Goal: Information Seeking & Learning: Learn about a topic

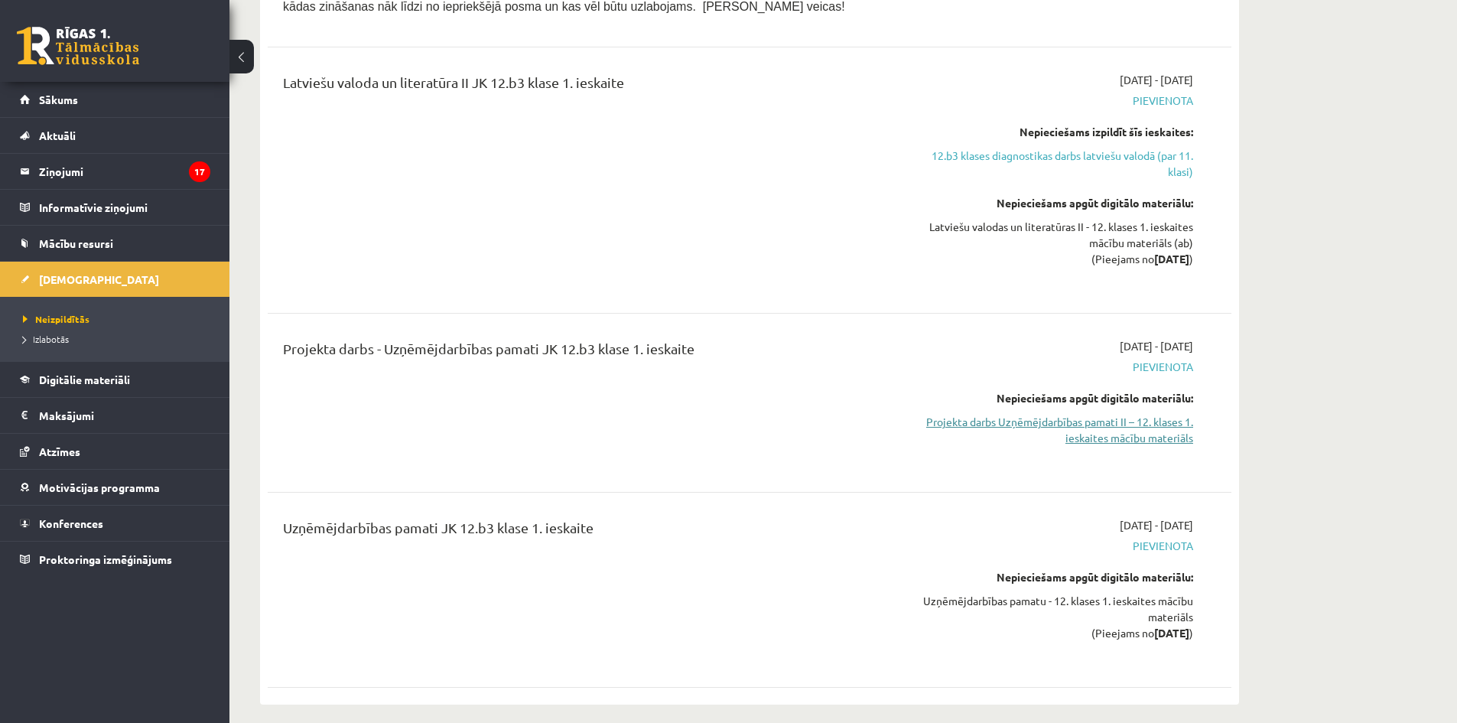
scroll to position [841, 0]
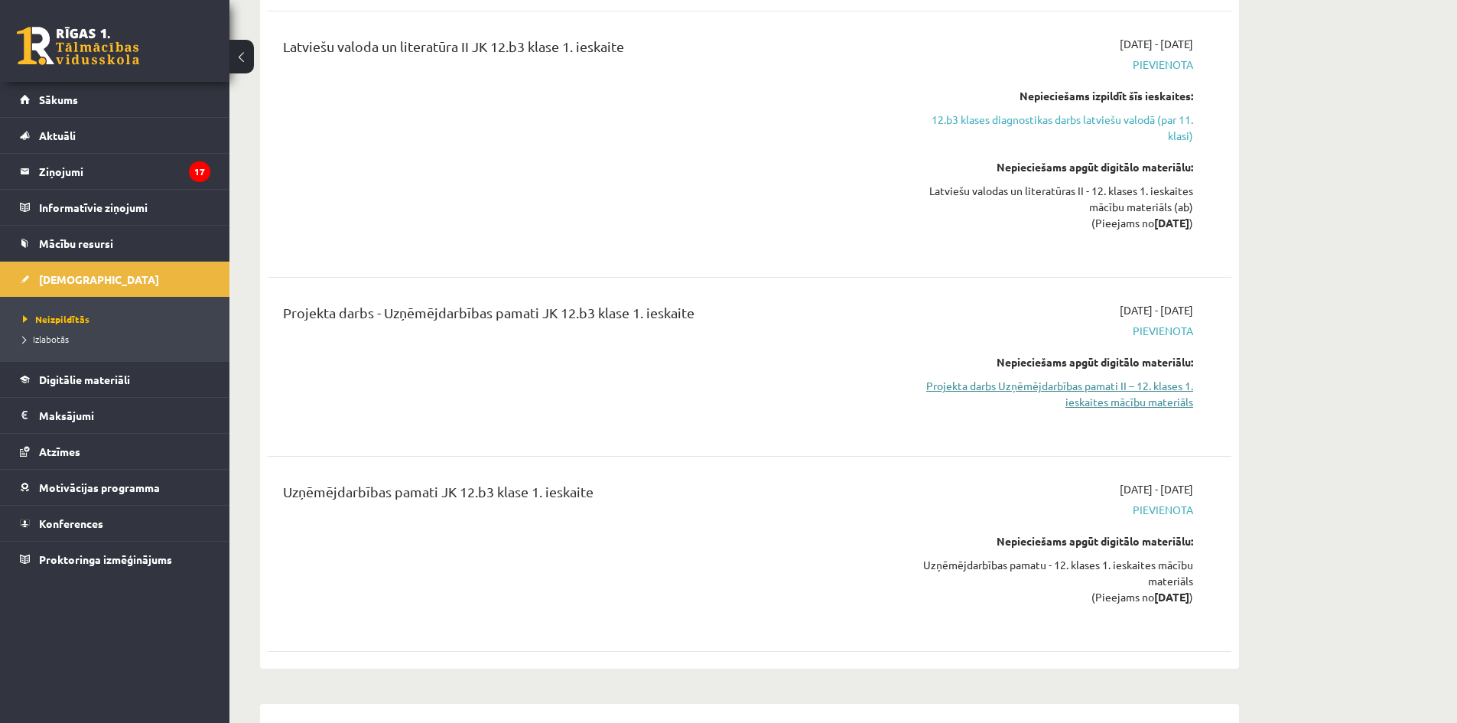
click at [1118, 397] on link "Projekta darbs Uzņēmējdarbības pamati II – 12. klases 1. ieskaites mācību mater…" at bounding box center [1049, 394] width 288 height 32
click at [109, 383] on span "Digitālie materiāli" at bounding box center [84, 379] width 91 height 14
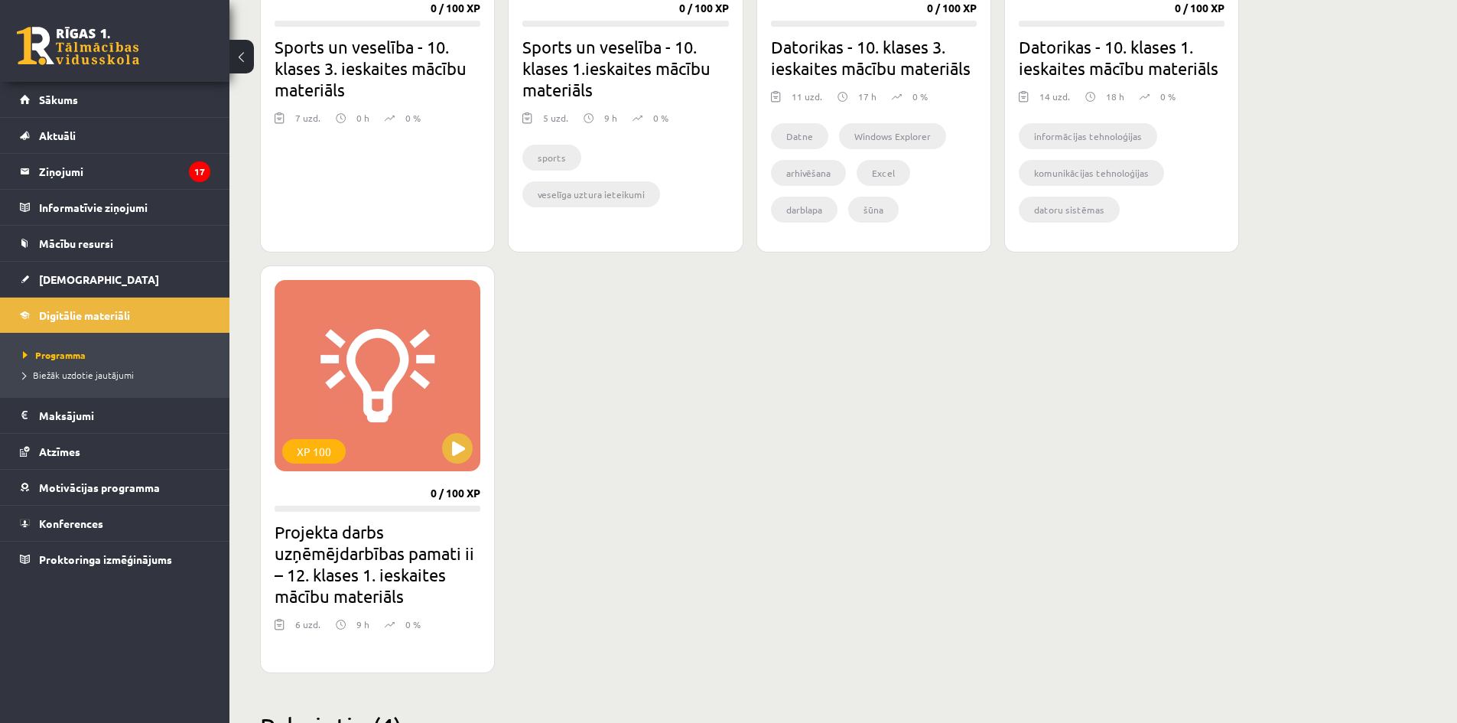
scroll to position [1147, 0]
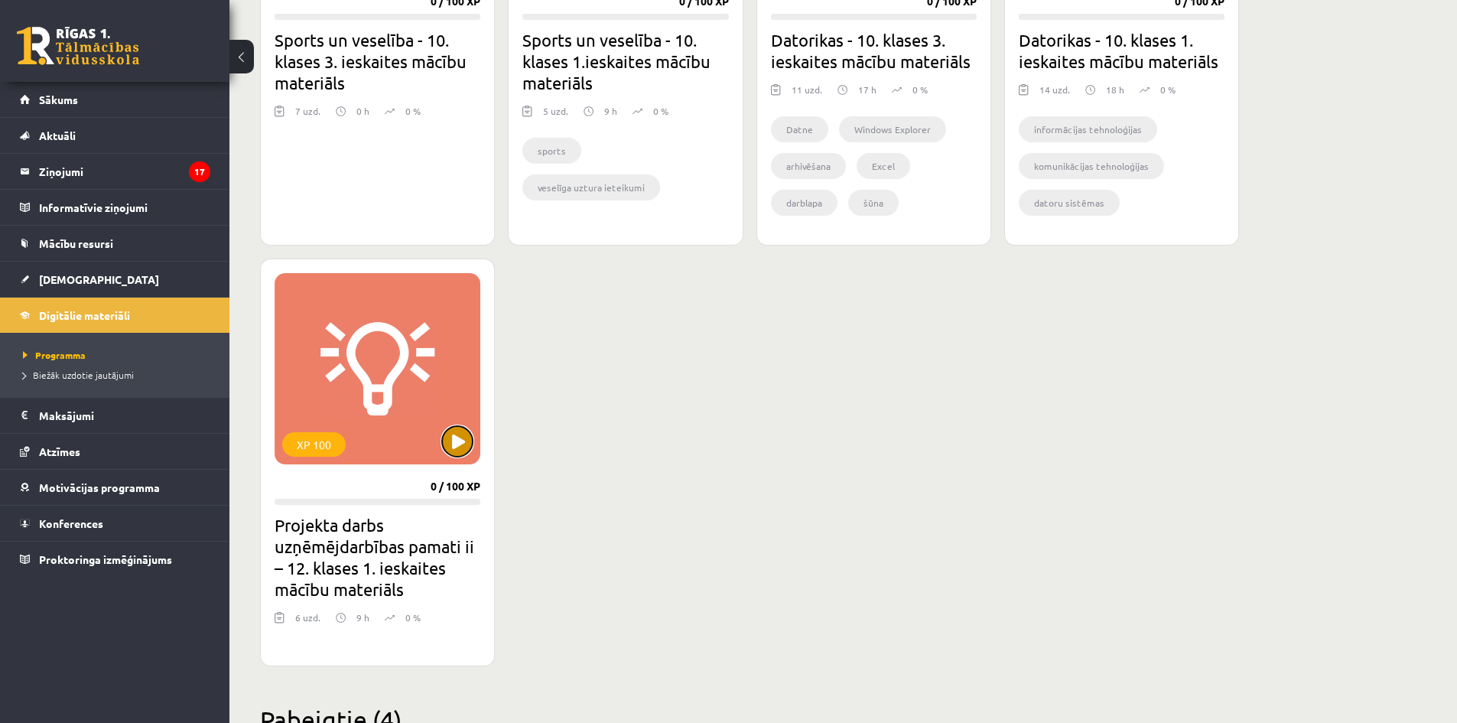
click at [462, 447] on button at bounding box center [457, 441] width 31 height 31
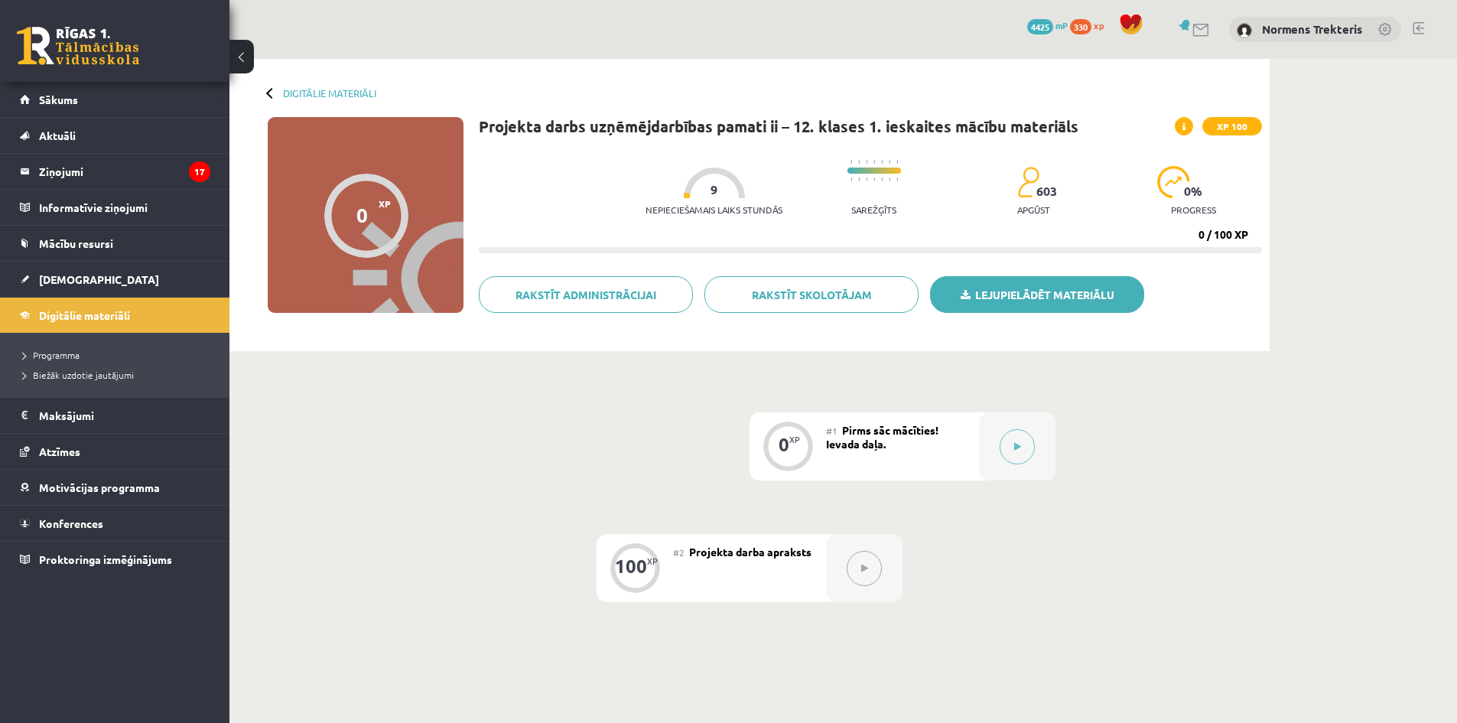
click at [1059, 312] on link "Lejupielādēt materiālu" at bounding box center [1037, 294] width 214 height 37
click at [91, 305] on link "Digitālie materiāli" at bounding box center [115, 314] width 190 height 35
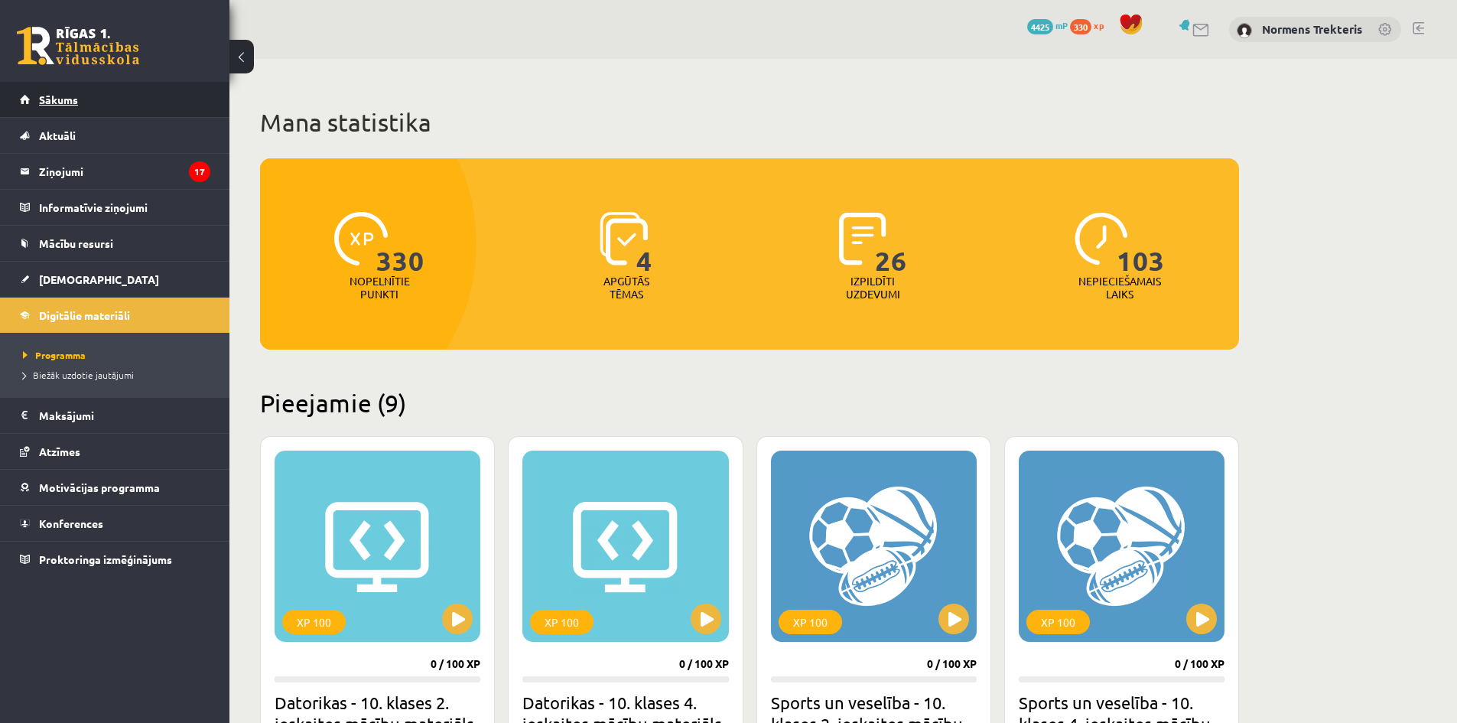
click at [104, 102] on link "Sākums" at bounding box center [115, 99] width 190 height 35
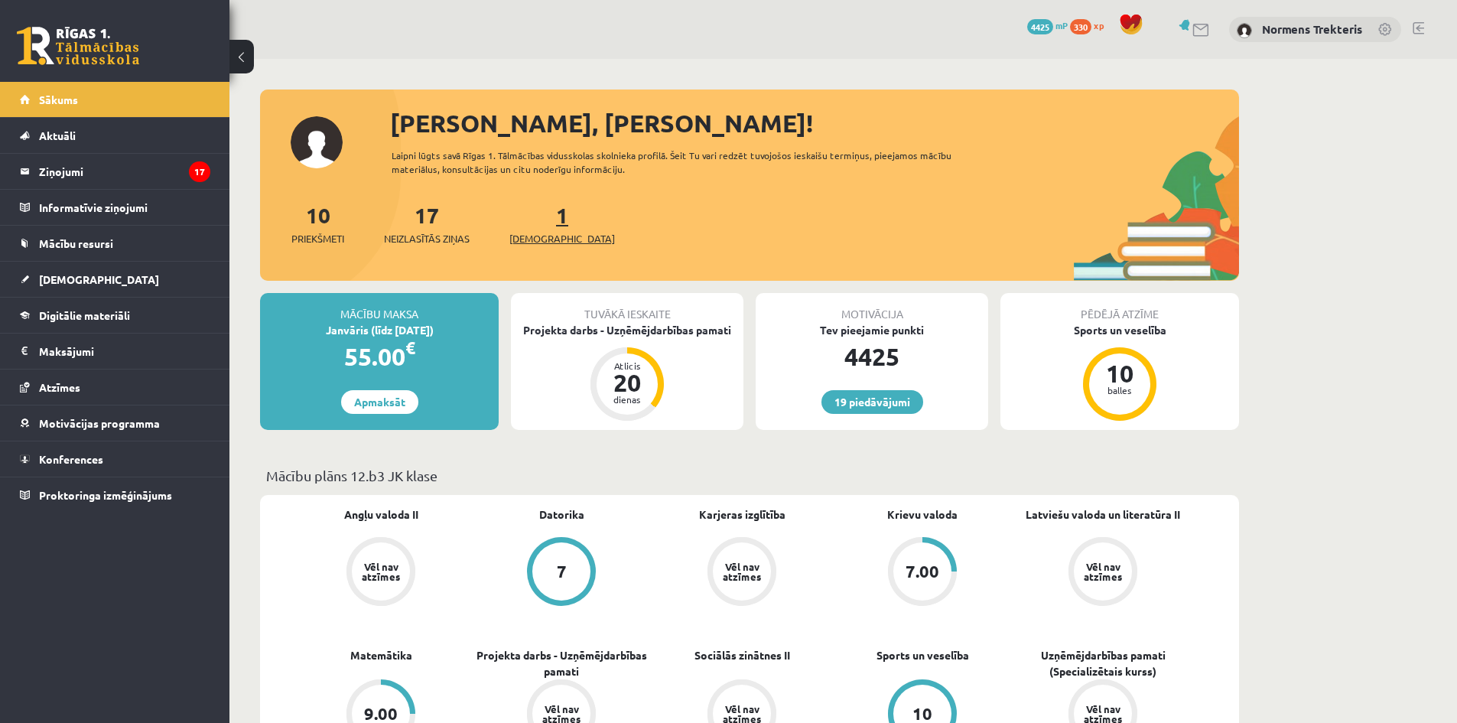
click at [542, 237] on span "[DEMOGRAPHIC_DATA]" at bounding box center [562, 238] width 106 height 15
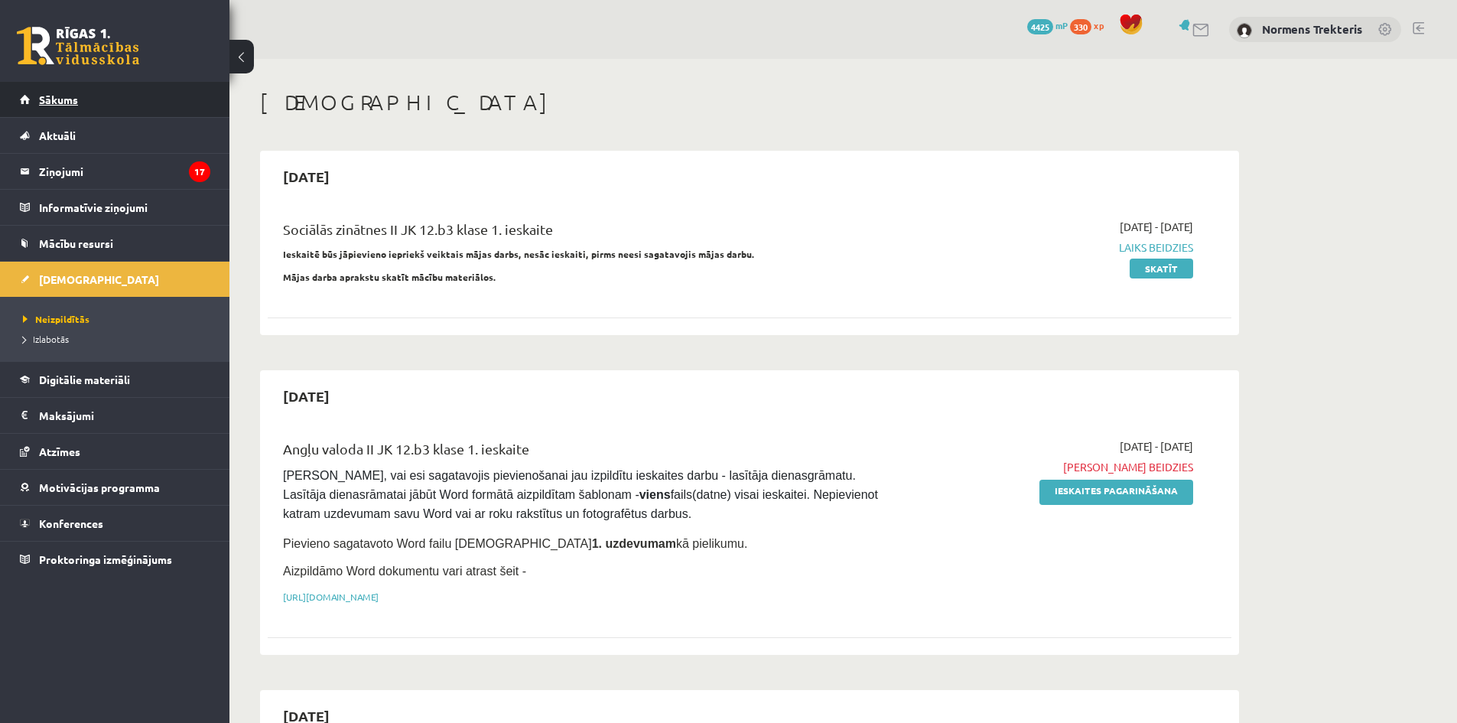
click at [140, 111] on link "Sākums" at bounding box center [115, 99] width 190 height 35
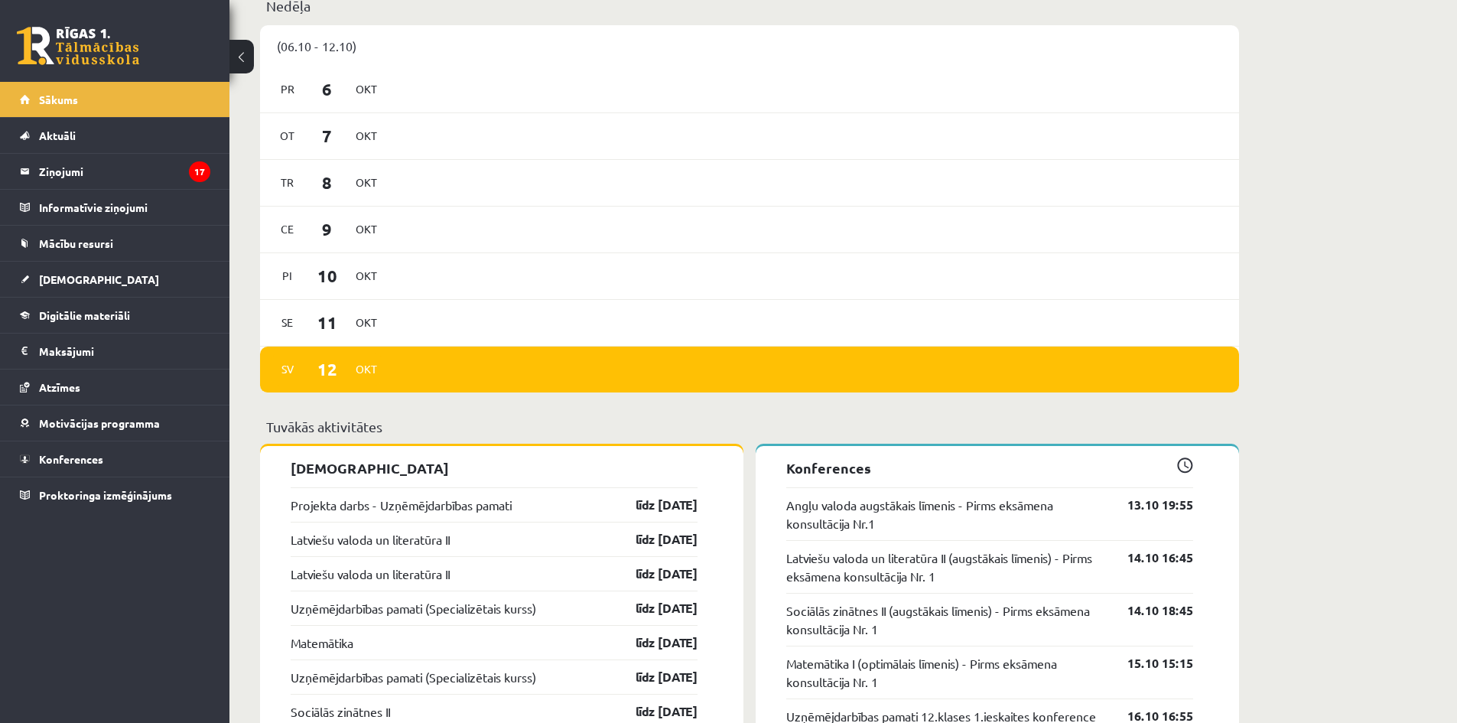
scroll to position [994, 0]
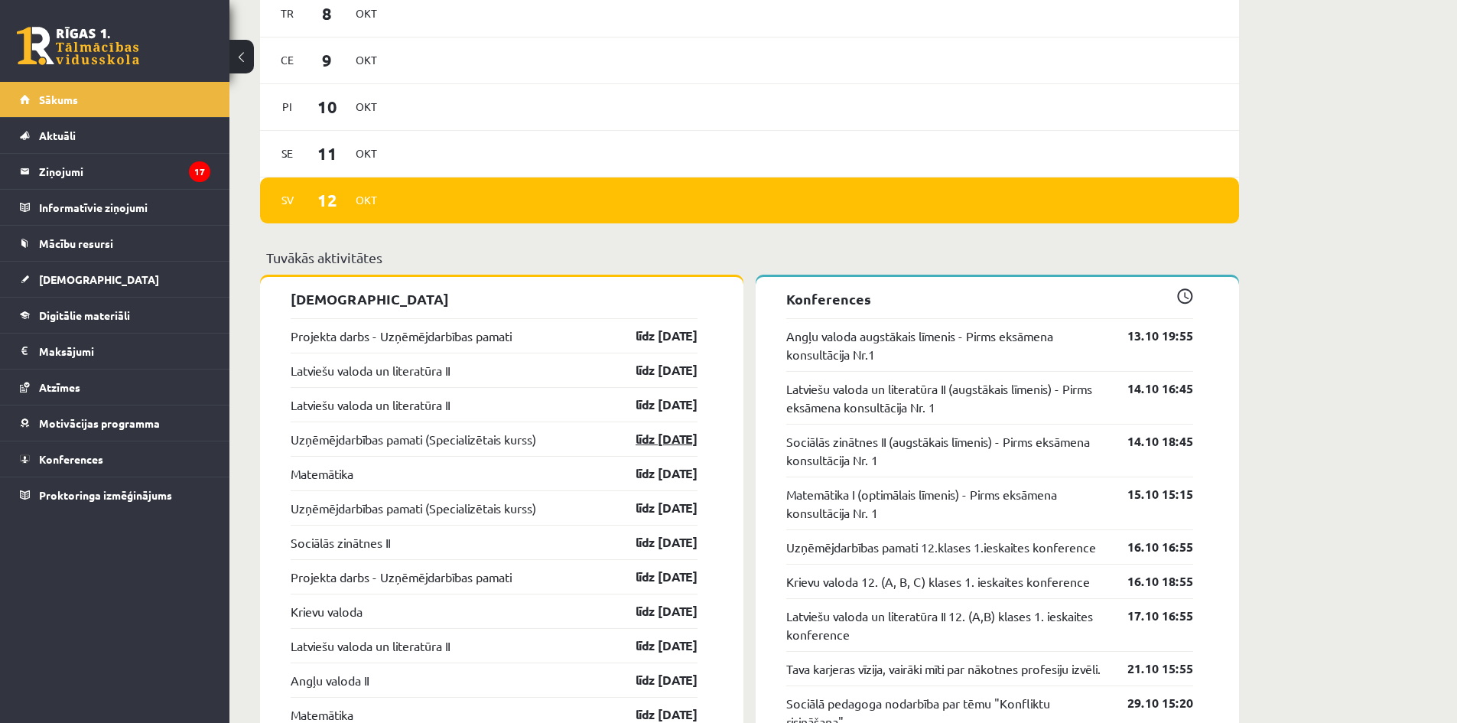
click at [657, 441] on link "līdz 31.10.25" at bounding box center [653, 439] width 89 height 18
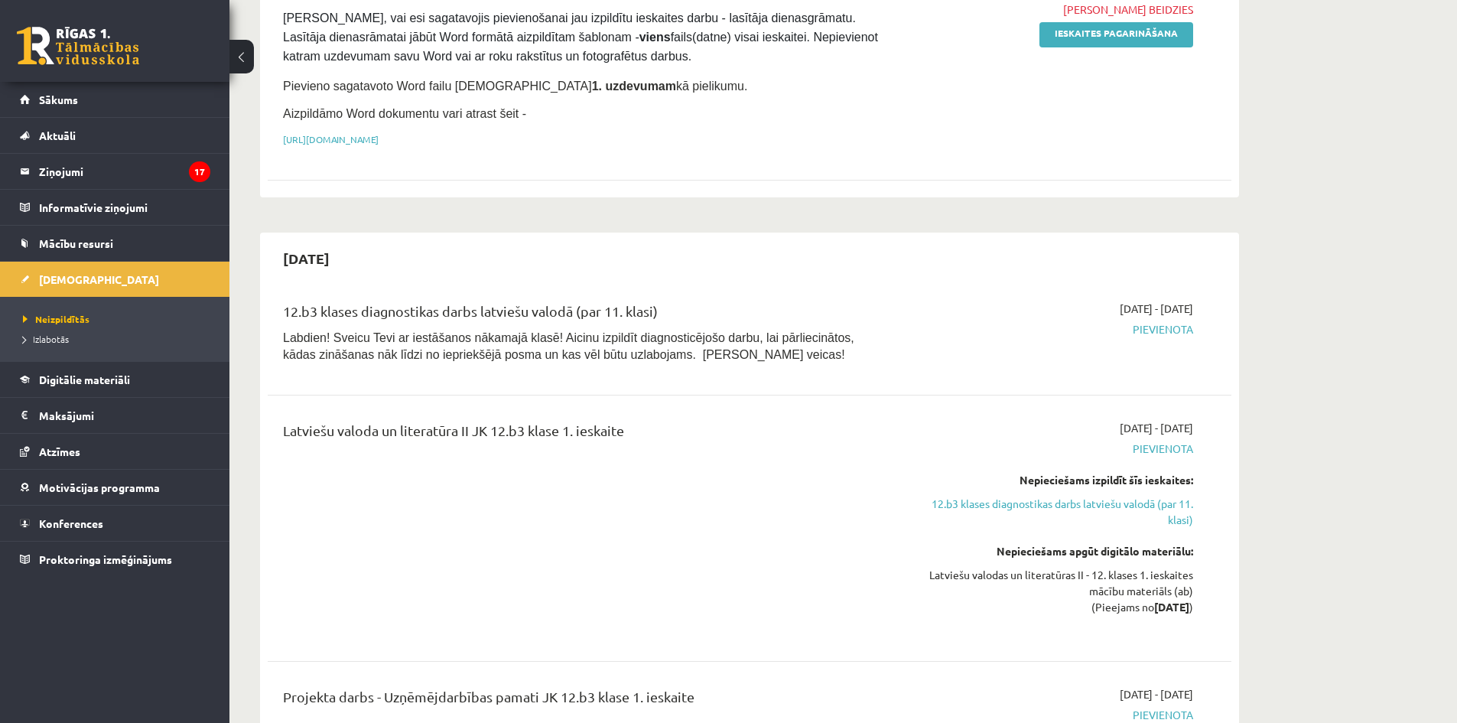
scroll to position [425, 0]
